Goal: Book appointment/travel/reservation

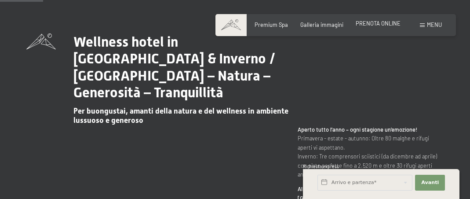
click at [368, 24] on span "PRENOTA ONLINE" at bounding box center [378, 23] width 45 height 7
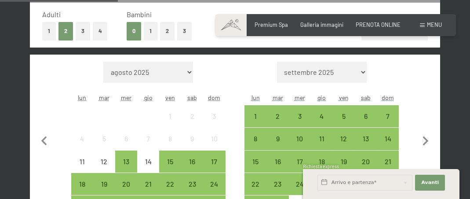
scroll to position [18, 0]
click at [165, 164] on div "15" at bounding box center [170, 168] width 20 height 20
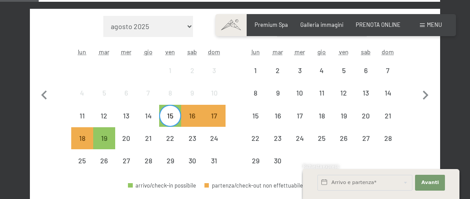
scroll to position [269, 0]
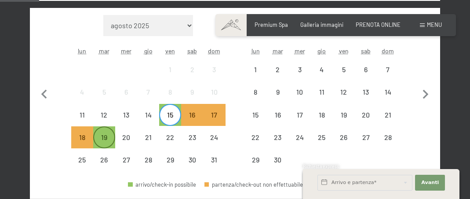
click at [111, 134] on div "19" at bounding box center [104, 144] width 20 height 20
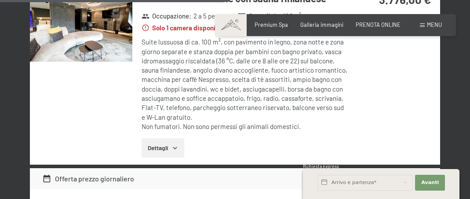
scroll to position [569, 0]
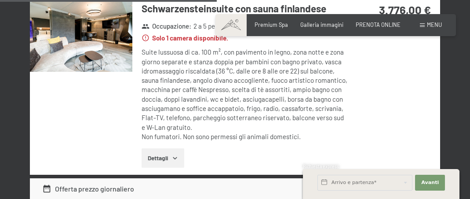
click at [94, 60] on img at bounding box center [81, 33] width 102 height 77
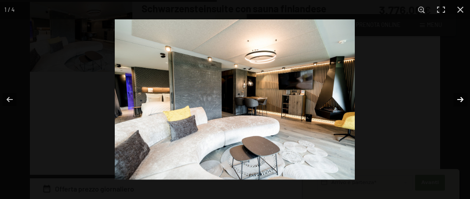
click at [459, 96] on button "button" at bounding box center [454, 99] width 31 height 44
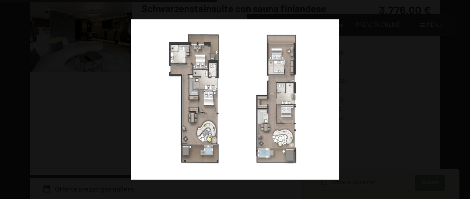
click at [459, 96] on button "button" at bounding box center [454, 99] width 31 height 44
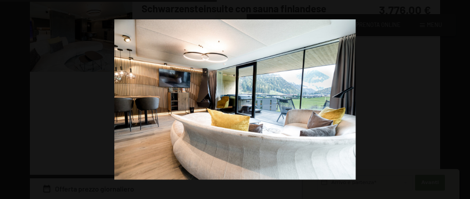
click at [459, 96] on button "button" at bounding box center [454, 99] width 31 height 44
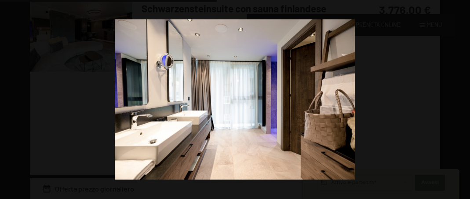
click at [459, 96] on button "button" at bounding box center [454, 99] width 31 height 44
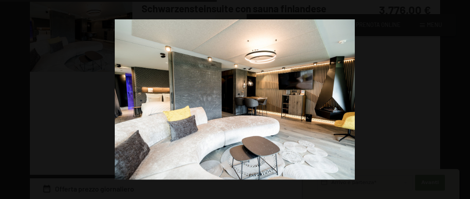
click at [459, 96] on button "button" at bounding box center [454, 99] width 31 height 44
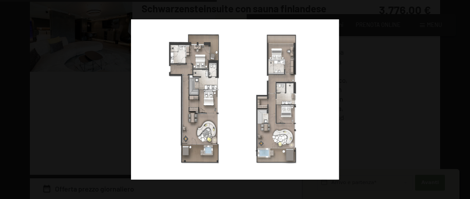
click at [459, 96] on button "button" at bounding box center [454, 99] width 31 height 44
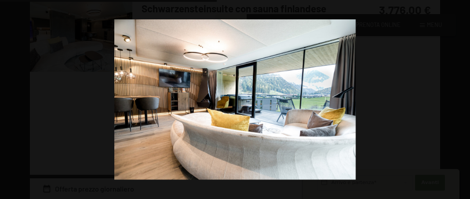
click at [459, 96] on button "button" at bounding box center [454, 99] width 31 height 44
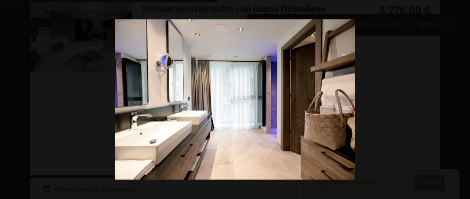
click at [459, 96] on button "button" at bounding box center [454, 99] width 31 height 44
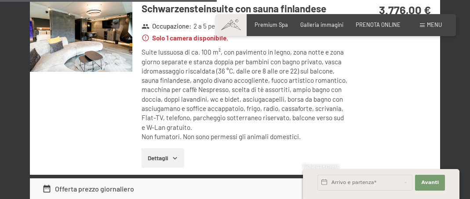
click at [0, 0] on button "button" at bounding box center [0, 0] width 0 height 0
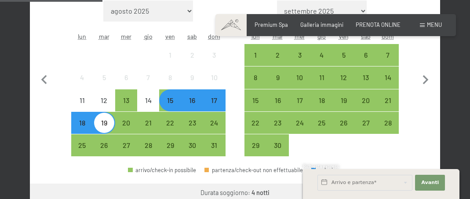
scroll to position [285, 0]
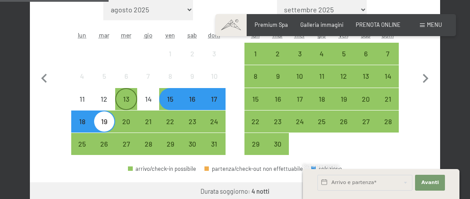
click at [126, 101] on div "13" at bounding box center [126, 105] width 20 height 20
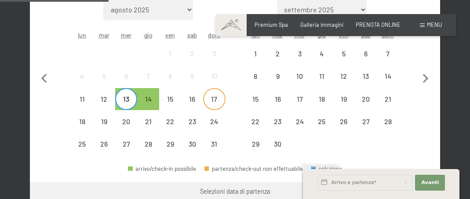
click at [213, 105] on div "17" at bounding box center [214, 105] width 20 height 20
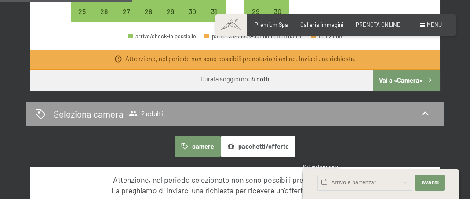
scroll to position [284, 0]
